Goal: Find specific page/section: Find specific page/section

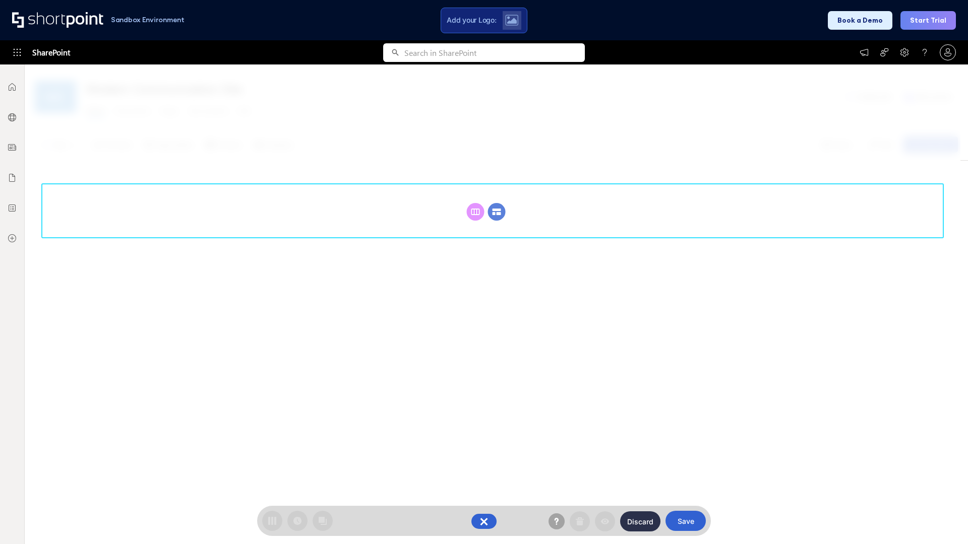
click at [496, 212] on circle at bounding box center [497, 212] width 18 height 18
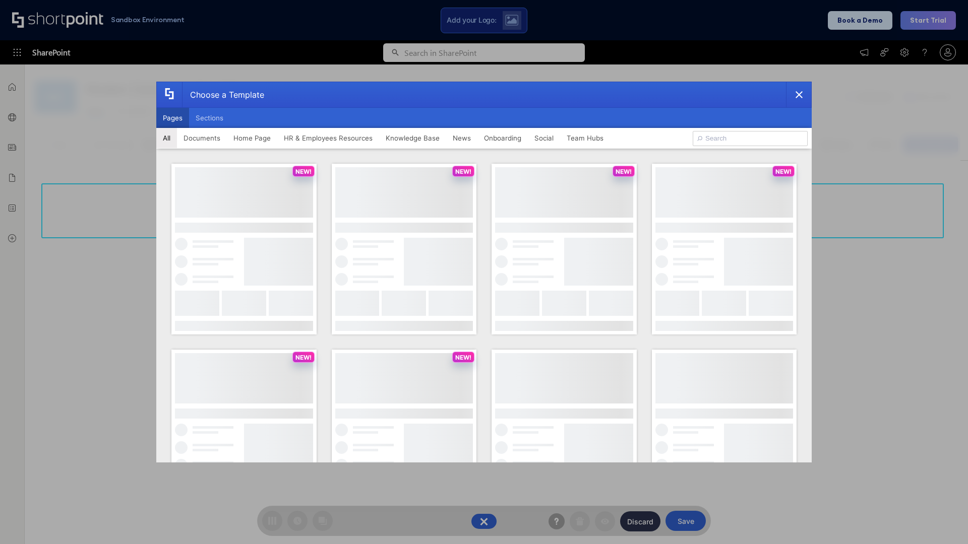
click at [172, 118] on button "Pages" at bounding box center [172, 118] width 33 height 20
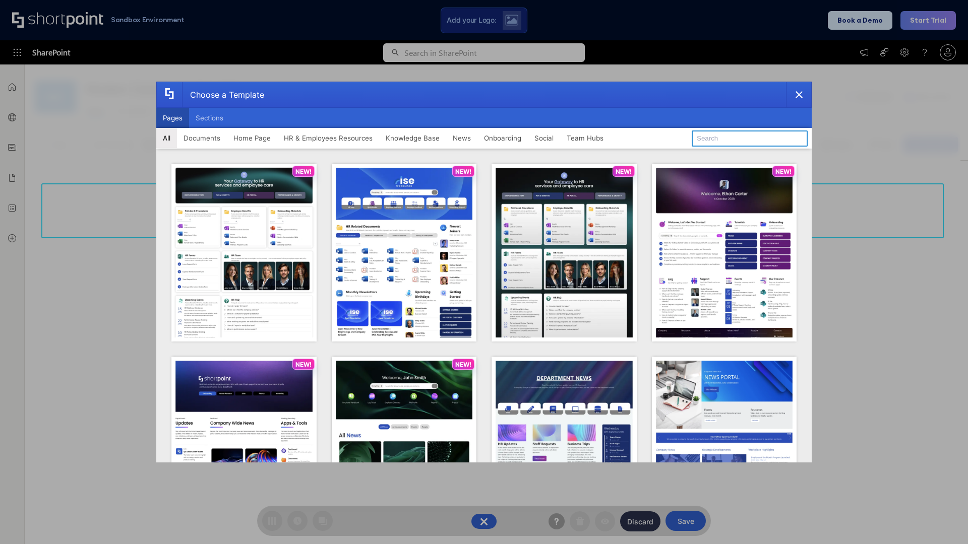
type input "Intranet Layout 1"
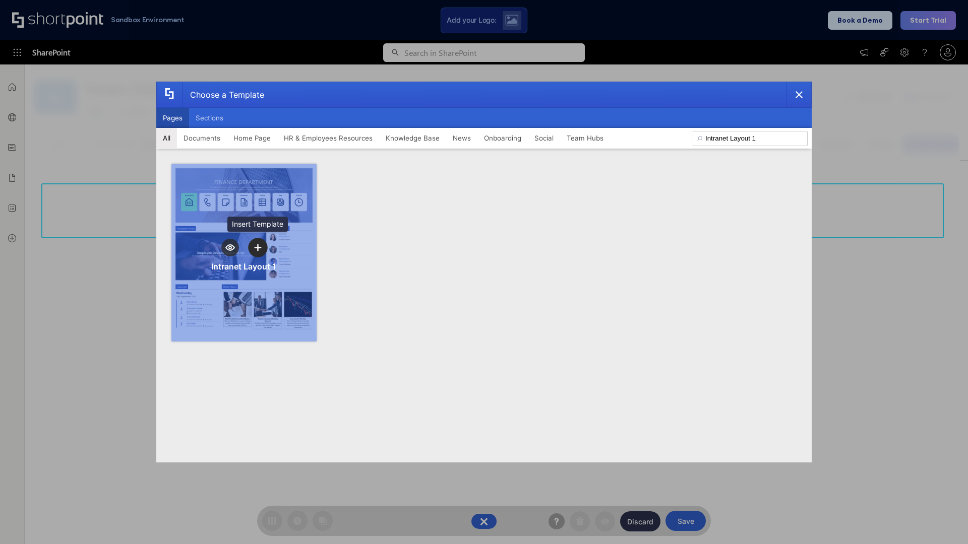
click at [258, 247] on icon "template selector" at bounding box center [257, 247] width 7 height 7
